Goal: Navigation & Orientation: Go to known website

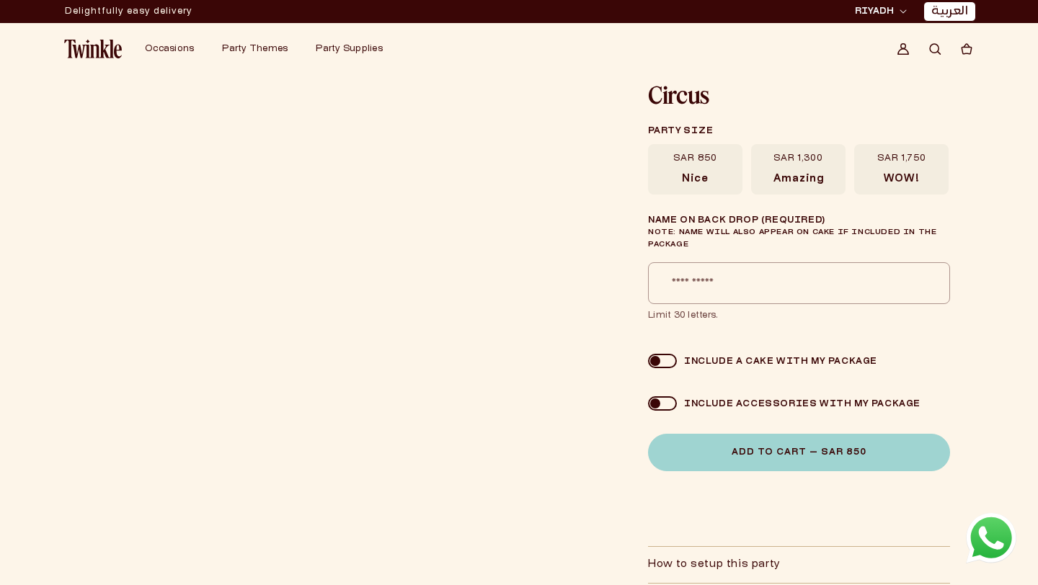
click at [96, 45] on img at bounding box center [93, 49] width 58 height 19
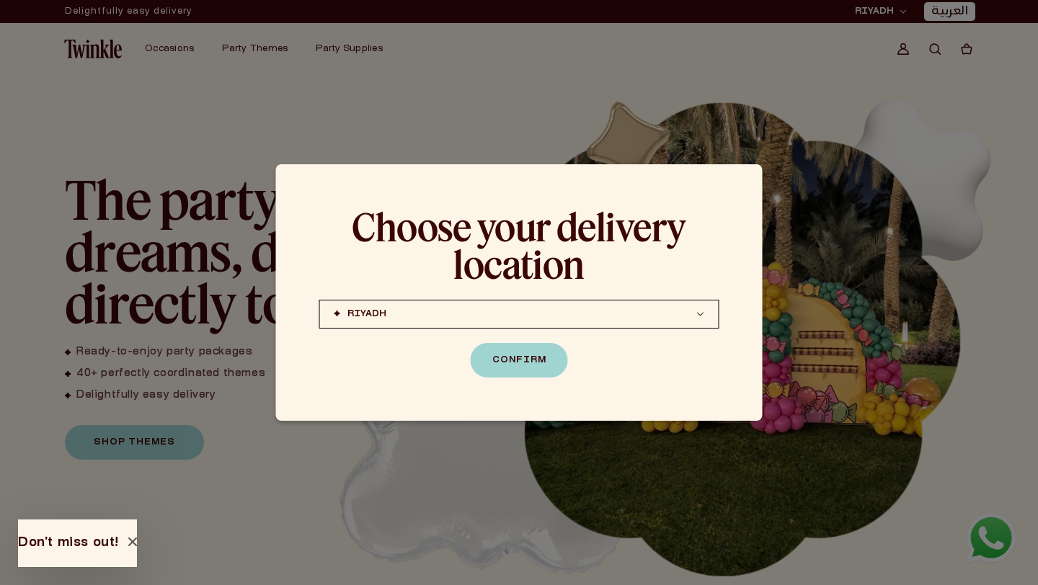
click at [596, 116] on div at bounding box center [519, 292] width 1038 height 585
click at [551, 357] on button "Confirm" at bounding box center [519, 360] width 97 height 35
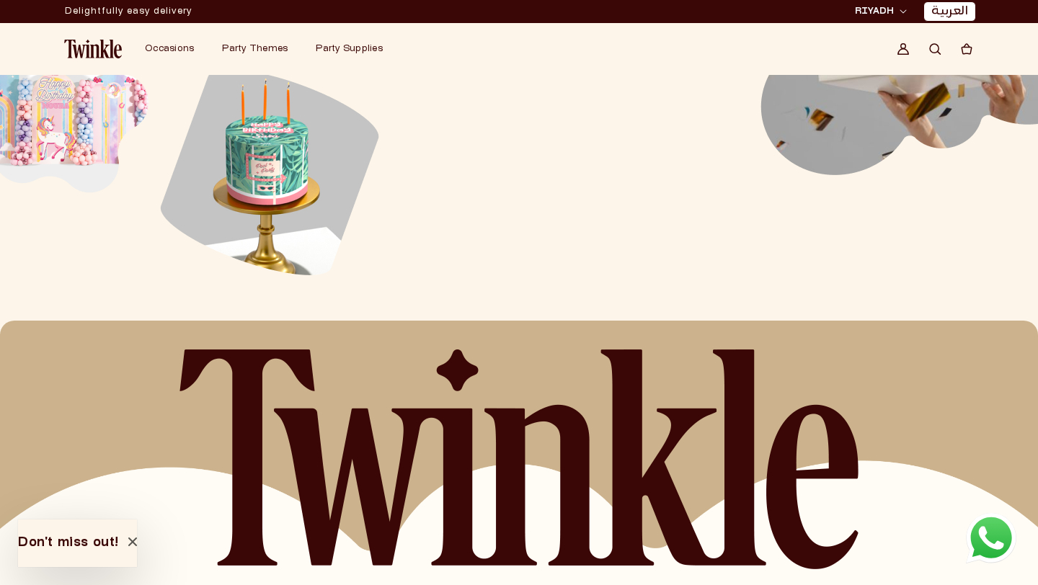
scroll to position [3298, 0]
